Goal: Information Seeking & Learning: Learn about a topic

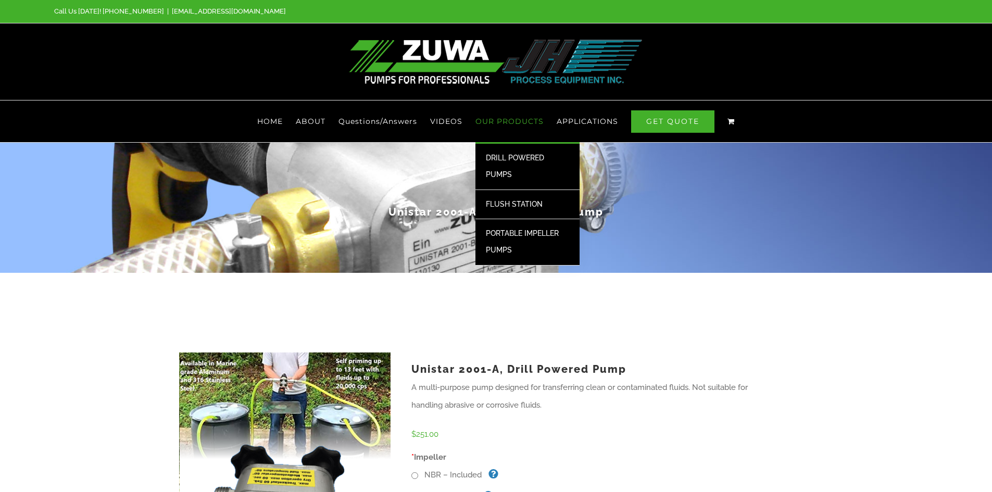
click at [505, 118] on span "OUR PRODUCTS" at bounding box center [509, 121] width 68 height 7
click at [519, 167] on link "DRILL POWERED PUMPS" at bounding box center [527, 167] width 104 height 46
click at [516, 156] on span "DRILL POWERED PUMPS" at bounding box center [515, 166] width 58 height 25
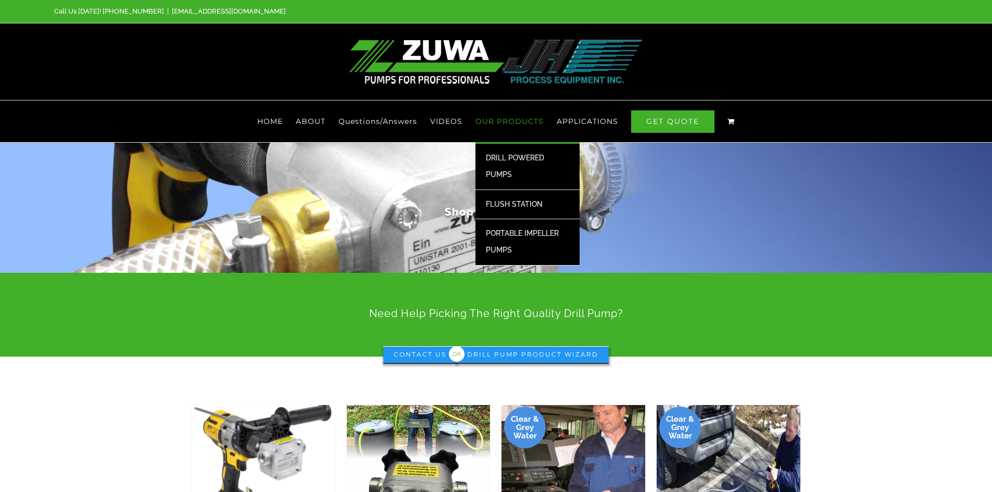
click at [510, 230] on span "PORTABLE IMPELLER PUMPS" at bounding box center [522, 241] width 73 height 25
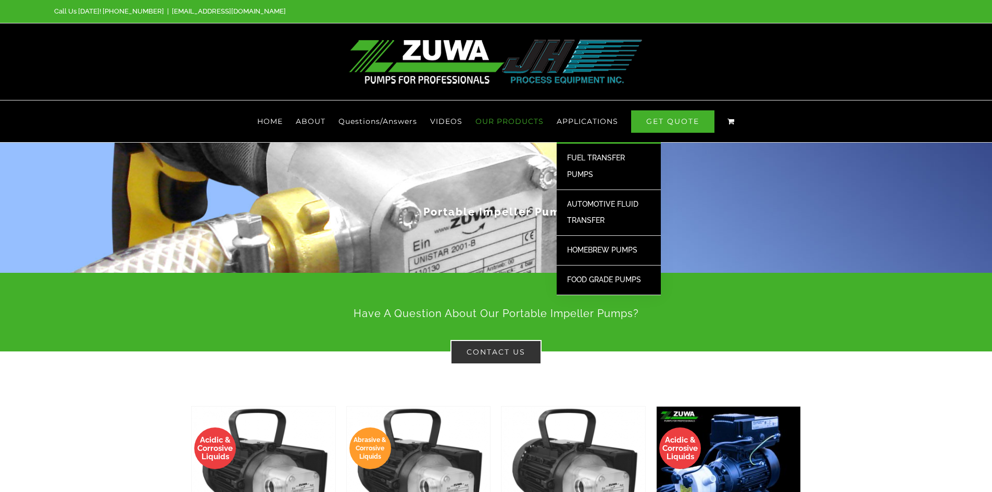
click at [595, 247] on span "HOMEBREW PUMPS" at bounding box center [602, 250] width 70 height 8
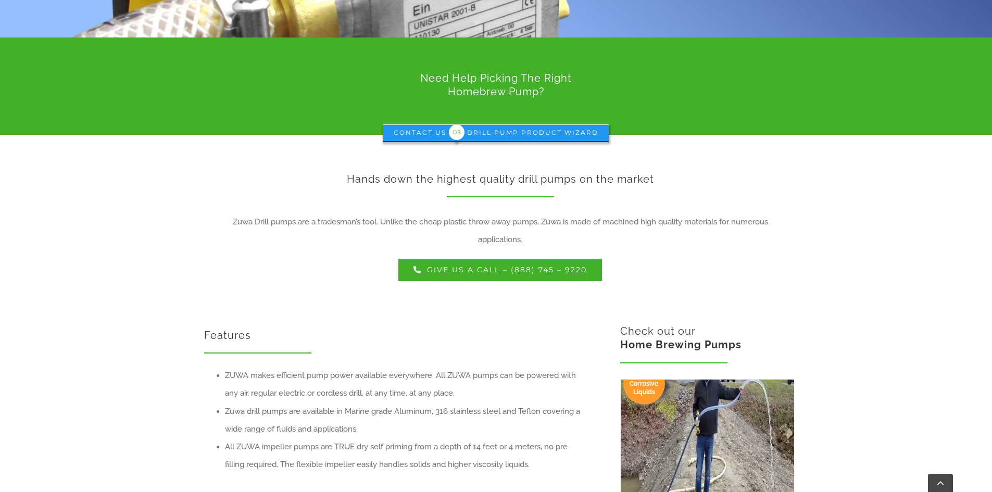
scroll to position [52, 0]
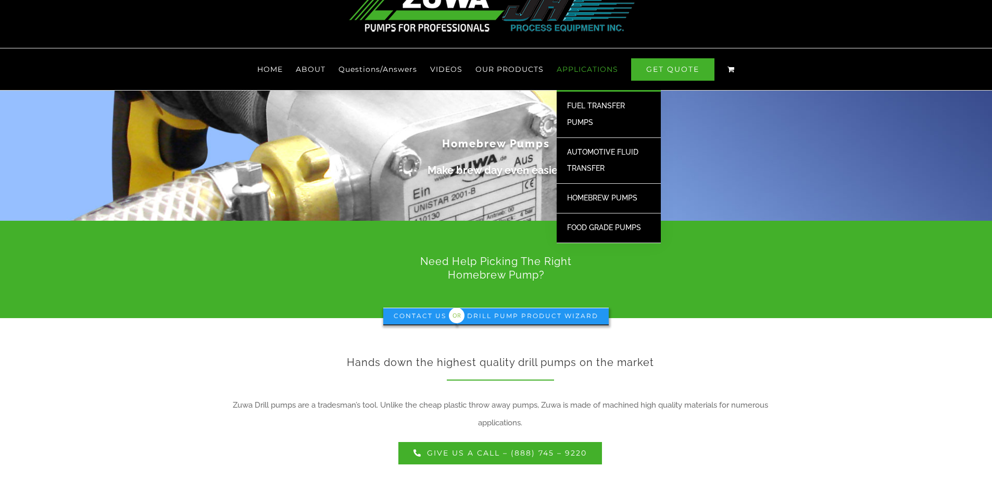
click at [587, 154] on span "AUTOMOTIVE FLUID TRANSFER" at bounding box center [602, 160] width 71 height 25
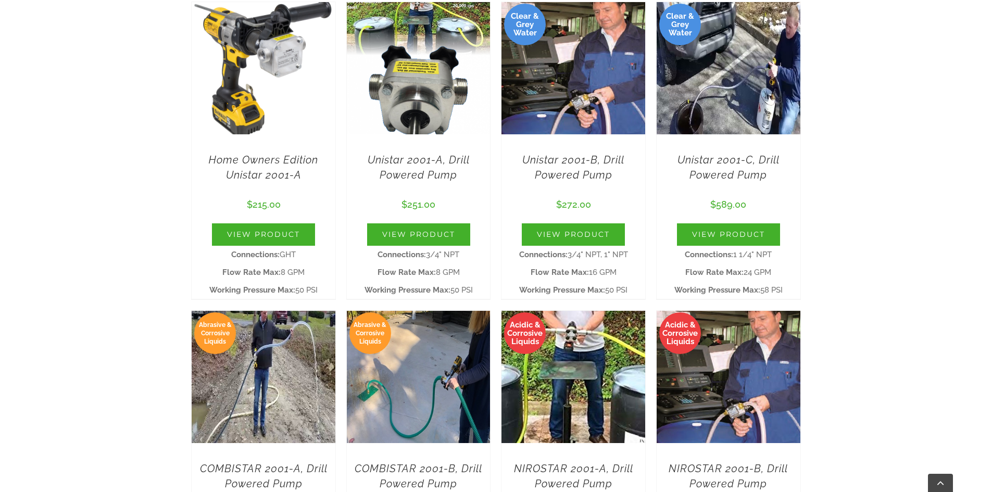
scroll to position [1405, 0]
